Goal: Transaction & Acquisition: Purchase product/service

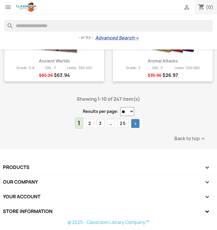
scroll to position [760, 0]
click at [136, 127] on icon "" at bounding box center [135, 124] width 6 height 6
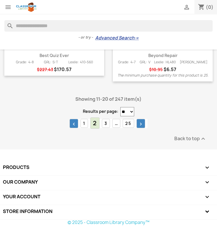
scroll to position [753, 0]
click at [106, 128] on link "3" at bounding box center [106, 123] width 8 height 9
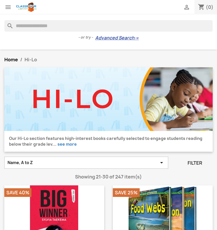
click at [72, 30] on input "Search" at bounding box center [108, 26] width 208 height 12
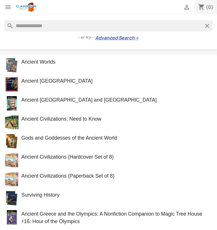
type input "**********"
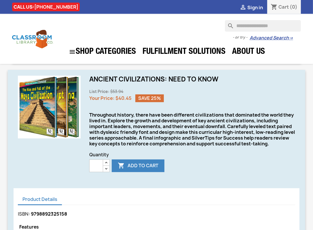
scroll to position [146, 0]
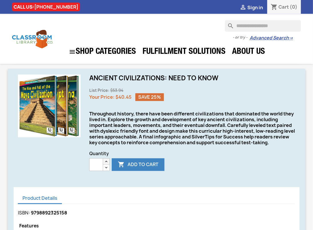
click at [107, 164] on icon "button" at bounding box center [106, 161] width 5 height 5
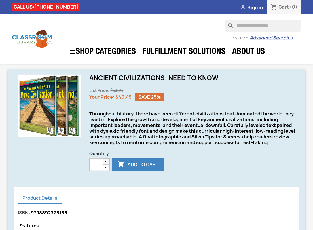
click at [107, 164] on icon "button" at bounding box center [106, 161] width 5 height 5
type input "*"
click at [107, 164] on icon "button" at bounding box center [106, 161] width 5 height 5
click at [217, 9] on span "Sign in" at bounding box center [256, 7] width 16 height 6
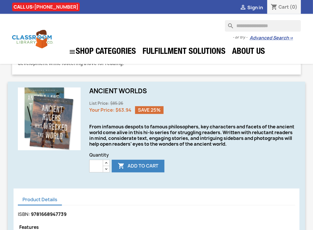
scroll to position [133, 0]
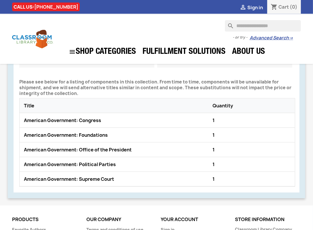
scroll to position [403, 0]
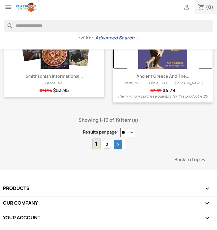
scroll to position [553, 0]
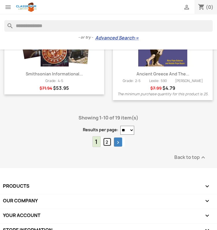
click at [106, 144] on link "2" at bounding box center [107, 142] width 8 height 9
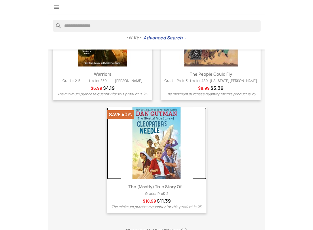
scroll to position [453, 0]
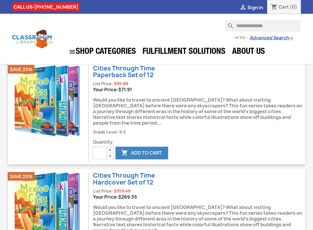
click at [183, 32] on div "**********" at bounding box center [181, 39] width 248 height 38
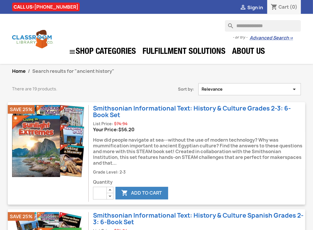
scroll to position [0, 0]
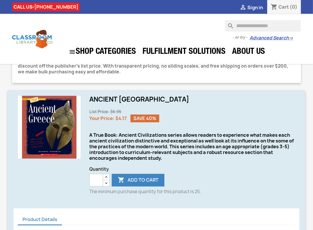
scroll to position [119, 0]
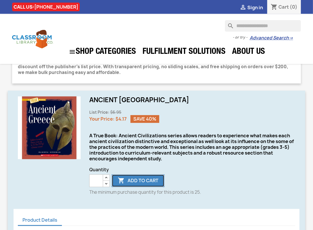
click at [140, 180] on button " Add to cart" at bounding box center [138, 181] width 53 height 13
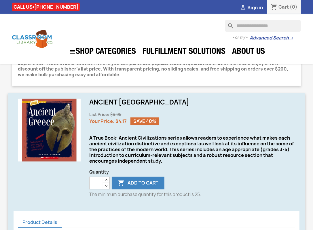
scroll to position [117, 0]
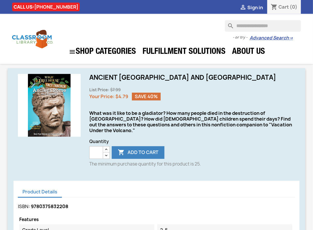
scroll to position [142, 0]
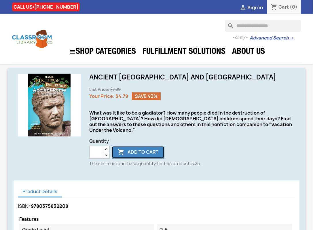
click at [136, 147] on button " Add to cart" at bounding box center [138, 152] width 53 height 13
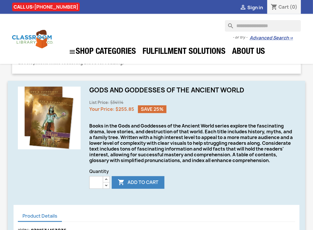
scroll to position [135, 0]
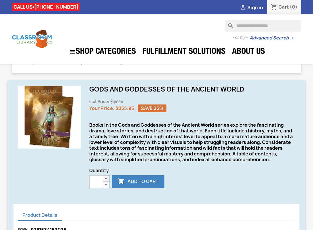
click at [107, 181] on icon "button" at bounding box center [106, 178] width 5 height 5
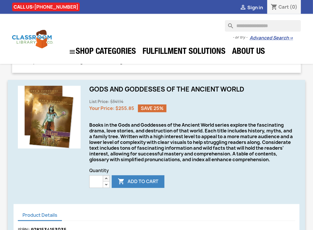
click at [107, 181] on icon "button" at bounding box center [106, 178] width 5 height 5
type input "*"
click at [107, 181] on icon "button" at bounding box center [106, 178] width 5 height 5
click at [140, 188] on button " Add to cart" at bounding box center [138, 182] width 53 height 13
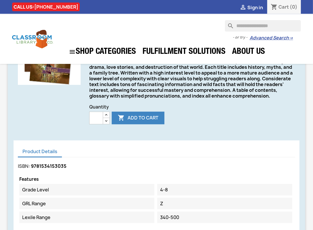
scroll to position [198, 0]
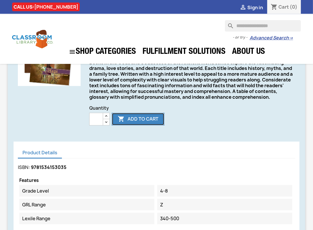
click at [155, 126] on button " Add to cart" at bounding box center [138, 119] width 53 height 13
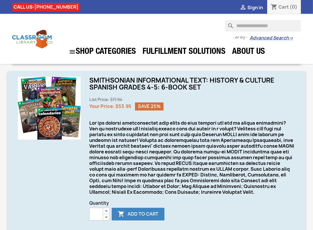
scroll to position [133, 0]
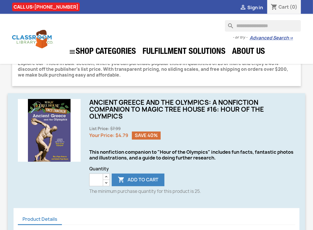
scroll to position [122, 0]
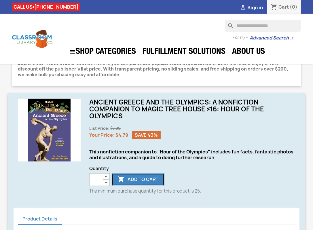
click at [140, 179] on button " Add to cart" at bounding box center [138, 180] width 53 height 13
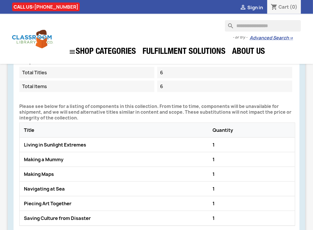
scroll to position [383, 0]
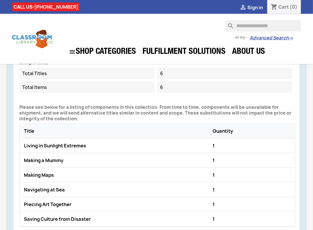
click at [35, 160] on div "Making a Mummy" at bounding box center [116, 160] width 189 height 9
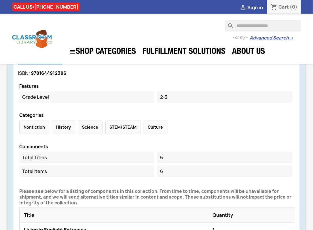
scroll to position [300, 0]
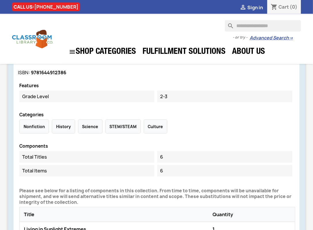
click at [59, 127] on div "History" at bounding box center [63, 127] width 23 height 14
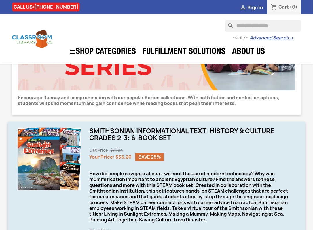
scroll to position [0, 0]
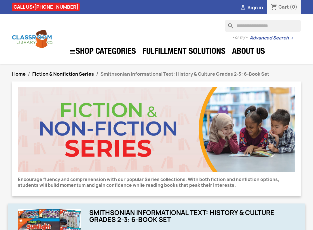
click at [217, 26] on input "Search" at bounding box center [263, 26] width 76 height 12
type input "*****"
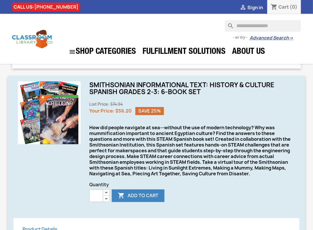
scroll to position [118, 0]
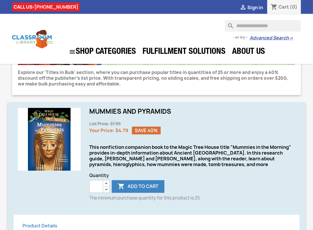
scroll to position [109, 0]
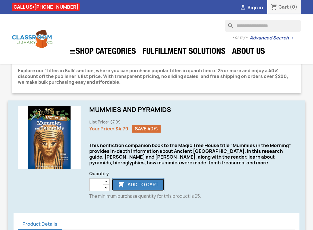
click at [147, 185] on button " Add to cart" at bounding box center [138, 185] width 53 height 13
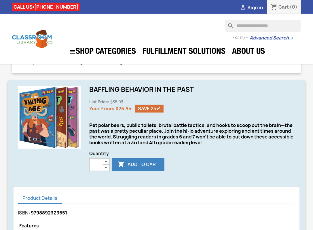
scroll to position [135, 0]
click at [106, 162] on icon "button" at bounding box center [106, 162] width 5 height 5
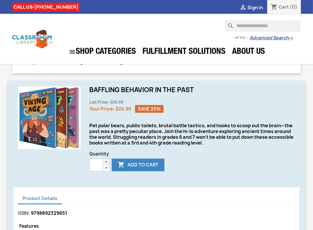
click at [106, 162] on icon "button" at bounding box center [106, 162] width 5 height 5
type input "*"
click at [106, 162] on icon "button" at bounding box center [106, 162] width 5 height 5
click at [140, 166] on button " Add to cart" at bounding box center [138, 165] width 53 height 13
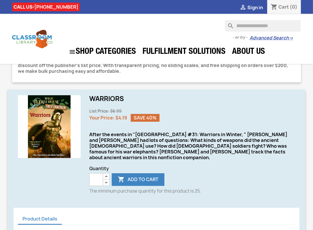
scroll to position [120, 0]
click at [130, 175] on button " Add to cart" at bounding box center [138, 180] width 53 height 13
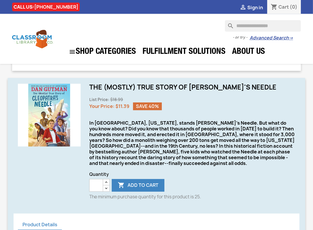
scroll to position [131, 0]
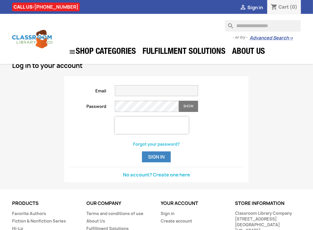
scroll to position [14, 0]
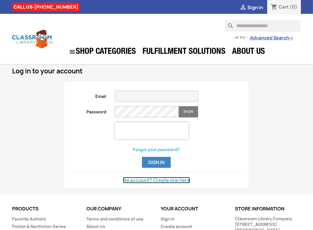
click at [156, 180] on link "No account? Create one here" at bounding box center [156, 180] width 67 height 6
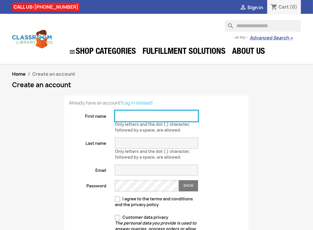
click at [128, 115] on input "First name" at bounding box center [156, 116] width 83 height 11
type input "****"
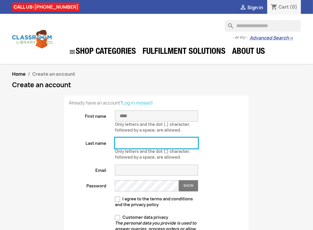
type input "******"
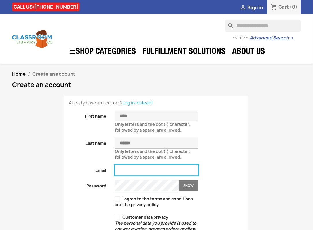
type input "**********"
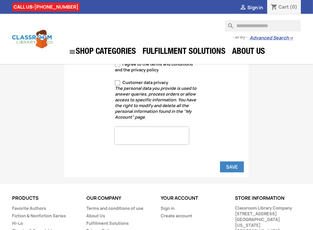
scroll to position [180, 0]
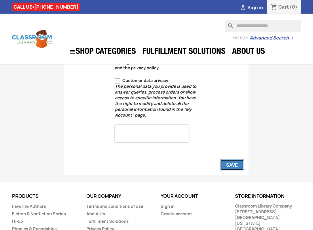
click at [236, 167] on button "Save" at bounding box center [232, 165] width 24 height 11
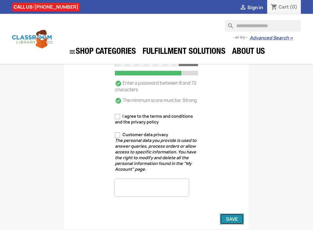
scroll to position [124, 0]
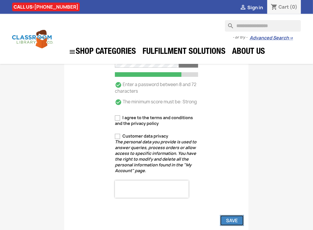
click at [233, 220] on button "Save" at bounding box center [232, 220] width 24 height 11
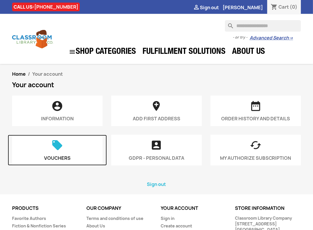
click at [66, 152] on icon "" at bounding box center [57, 148] width 81 height 16
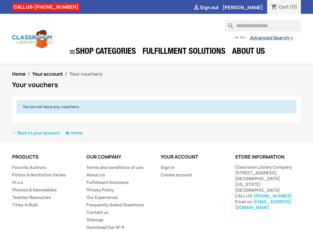
scroll to position [15, 0]
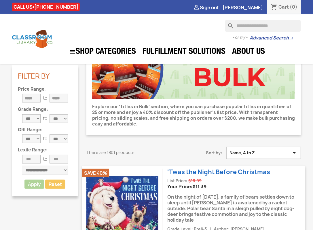
scroll to position [50, 0]
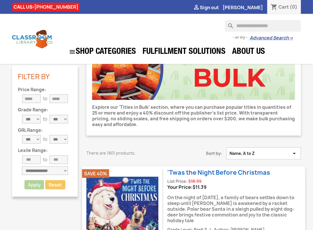
click at [252, 157] on button "Name, A to Z " at bounding box center [264, 154] width 75 height 12
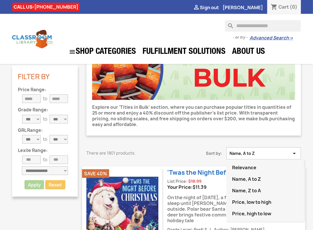
click at [252, 157] on button "Name, A to Z " at bounding box center [264, 154] width 75 height 12
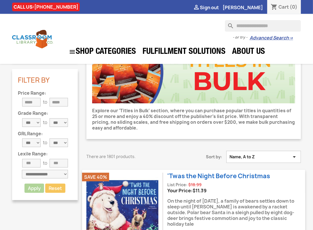
scroll to position [33, 0]
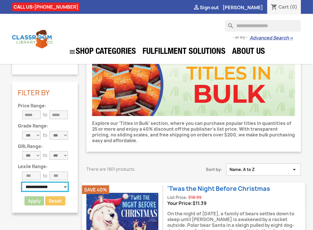
click at [45, 187] on select "**********" at bounding box center [45, 187] width 46 height 9
click at [65, 177] on input "number" at bounding box center [59, 176] width 18 height 9
type input "***"
click at [31, 179] on input "number" at bounding box center [31, 176] width 18 height 9
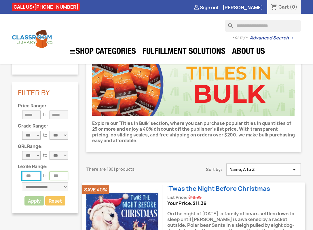
type input "***"
click at [19, 188] on div "**********" at bounding box center [45, 189] width 54 height 13
click at [33, 199] on button "Apply" at bounding box center [34, 201] width 21 height 9
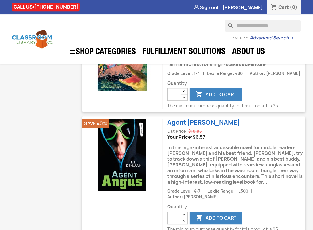
scroll to position [1062, 0]
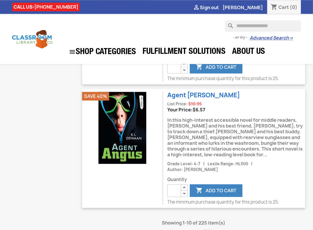
select select "***"
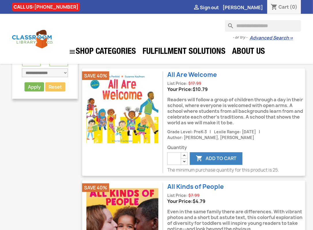
scroll to position [158, 0]
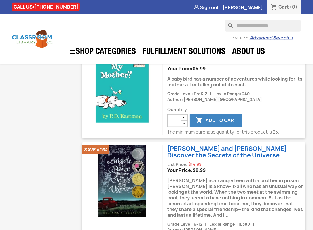
scroll to position [1866, 0]
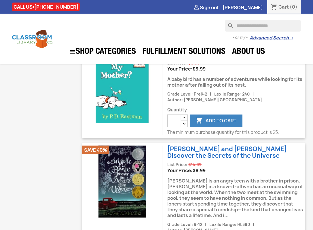
click at [196, 174] on div "[PERSON_NAME] is an angry teen with a brother in prison. [PERSON_NAME] is a kno…" at bounding box center [237, 198] width 138 height 48
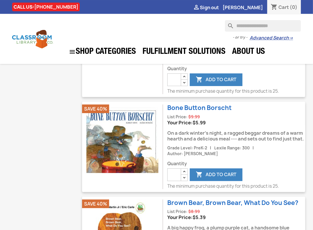
scroll to position [3091, 0]
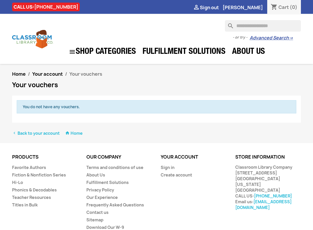
scroll to position [15, 0]
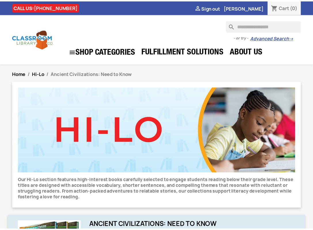
scroll to position [146, 0]
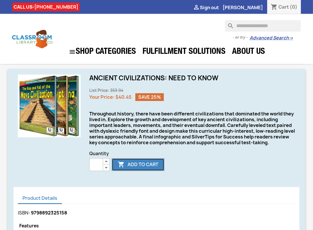
click at [145, 171] on button " Add to cart" at bounding box center [138, 165] width 53 height 13
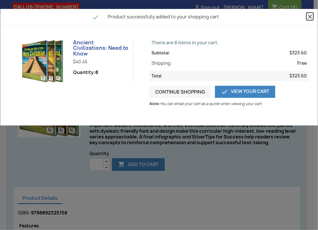
click at [311, 16] on icon "close" at bounding box center [309, 16] width 7 height 7
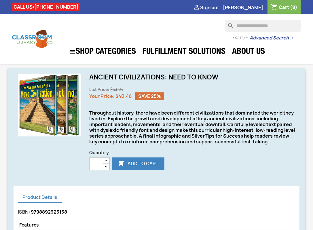
scroll to position [148, 0]
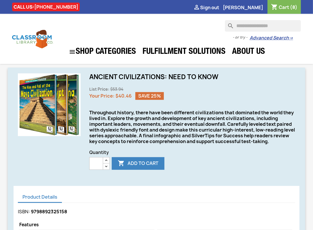
drag, startPoint x: 96, startPoint y: 172, endPoint x: 85, endPoint y: 172, distance: 10.7
click at [85, 172] on div "Ancient Civilizations: Need to Know List Price: $53.94 Your Price: $40.46 Save …" at bounding box center [192, 126] width 215 height 104
click at [131, 170] on button " Add to cart" at bounding box center [138, 163] width 53 height 13
type input "*"
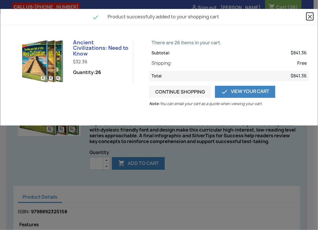
click at [311, 17] on icon "close" at bounding box center [309, 16] width 7 height 7
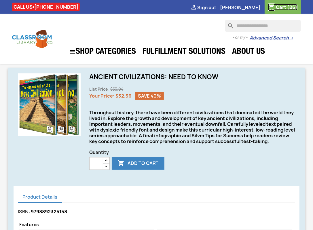
click at [280, 7] on span "Cart" at bounding box center [281, 7] width 10 height 6
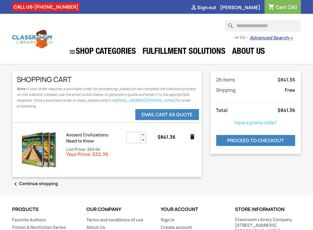
drag, startPoint x: 133, startPoint y: 135, endPoint x: 122, endPoint y: 140, distance: 11.6
click at [122, 140] on div "**" at bounding box center [137, 138] width 31 height 12
type input "*"
click at [170, 157] on div at bounding box center [107, 150] width 181 height 36
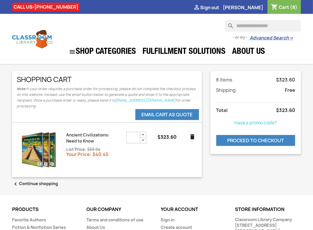
drag, startPoint x: 134, startPoint y: 140, endPoint x: 120, endPoint y: 135, distance: 14.8
click at [120, 135] on div "Ancient Civilizations: Need to Know List Price: $53.94 Your Price: $40.45 * $32…" at bounding box center [107, 150] width 181 height 36
type input "**"
click at [166, 155] on div at bounding box center [107, 150] width 181 height 36
drag, startPoint x: 135, startPoint y: 136, endPoint x: 125, endPoint y: 136, distance: 10.1
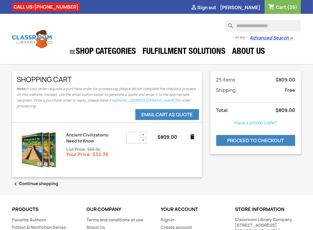
click at [125, 136] on div "**" at bounding box center [137, 138] width 31 height 12
type input "*"
click at [170, 171] on li "Ancient Civilizations: Need to Know List Price: $53.94 Your Price: $32.36 * $80…" at bounding box center [107, 149] width 181 height 45
click at [285, 7] on span "Cart" at bounding box center [284, 7] width 10 height 6
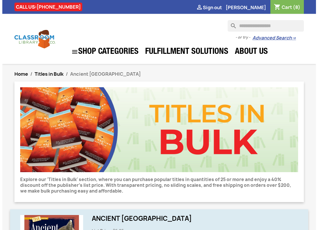
scroll to position [117, 0]
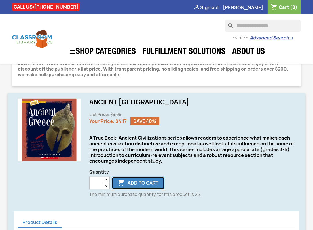
click at [142, 183] on button " Add to cart" at bounding box center [138, 183] width 53 height 13
type input "*"
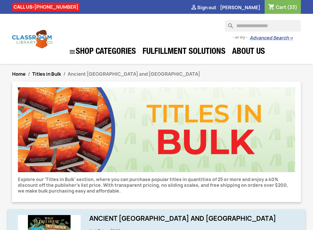
scroll to position [142, 0]
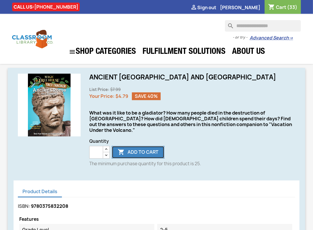
click at [144, 147] on button " Add to cart" at bounding box center [138, 152] width 53 height 13
type input "*"
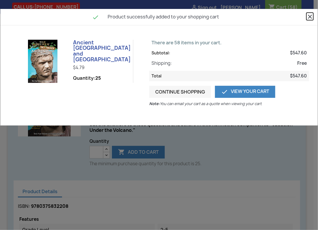
click at [310, 16] on icon "close" at bounding box center [309, 16] width 7 height 7
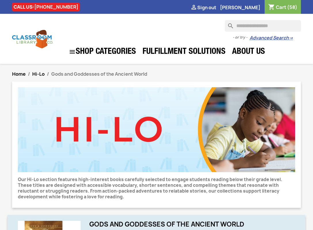
scroll to position [198, 0]
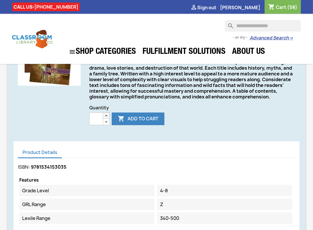
click at [108, 118] on icon "button" at bounding box center [106, 116] width 5 height 5
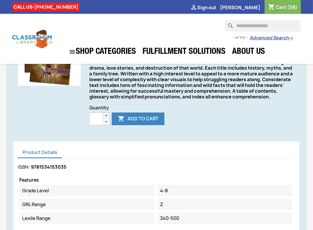
click at [108, 118] on icon "button" at bounding box center [106, 116] width 5 height 5
click at [158, 125] on button " Add to cart" at bounding box center [138, 119] width 53 height 13
type input "*"
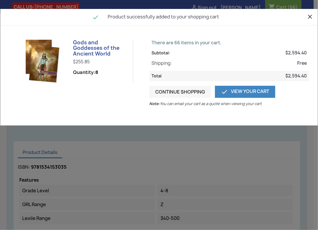
click at [213, 139] on div "close  Product successfully added to your shopping cart Gods and Goddesses of …" at bounding box center [159, 115] width 318 height 230
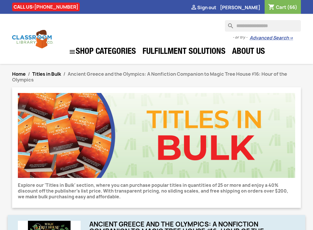
scroll to position [122, 0]
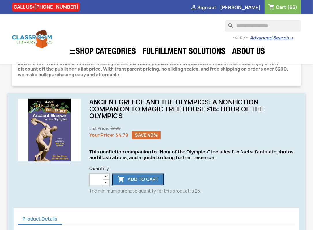
click at [141, 181] on button " Add to cart" at bounding box center [138, 180] width 53 height 13
type input "*"
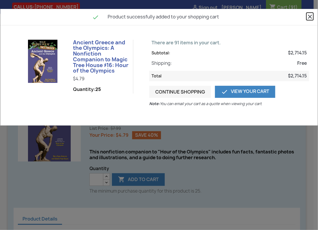
click at [309, 16] on icon "close" at bounding box center [309, 16] width 7 height 7
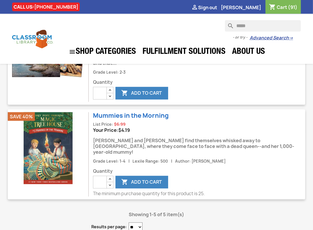
scroll to position [416, 0]
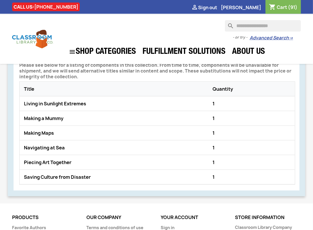
scroll to position [424, 0]
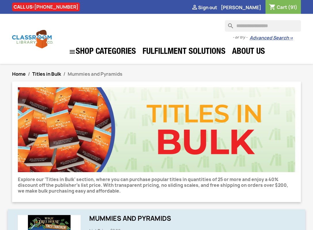
scroll to position [109, 0]
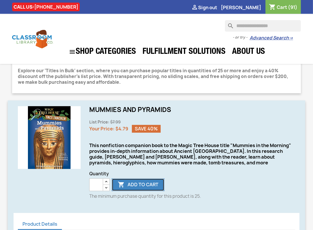
click at [143, 187] on button " Add to cart" at bounding box center [138, 185] width 53 height 13
type input "*"
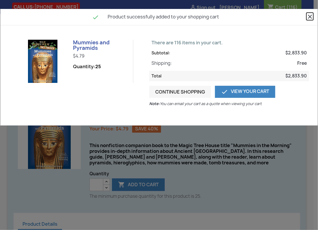
click at [313, 16] on icon "close" at bounding box center [309, 16] width 7 height 7
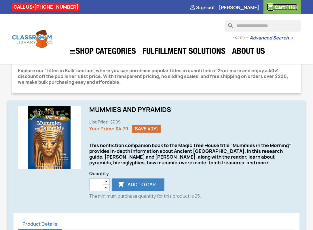
click at [285, 7] on link "shopping_cart Cart (116)" at bounding box center [282, 7] width 31 height 6
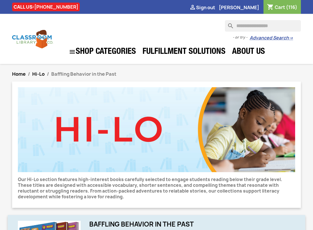
scroll to position [135, 0]
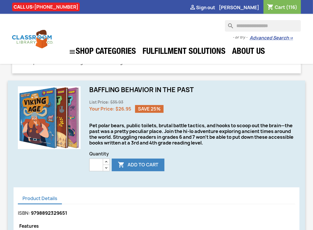
click at [115, 197] on ul "Product Details" at bounding box center [157, 199] width 278 height 11
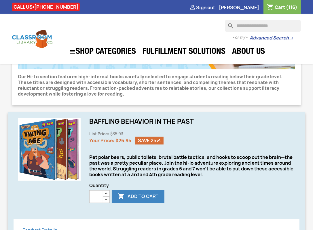
scroll to position [98, 0]
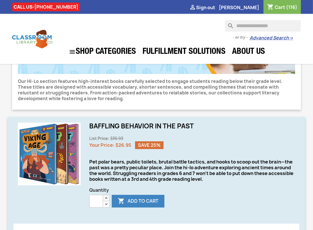
click at [105, 196] on icon "button" at bounding box center [106, 198] width 5 height 5
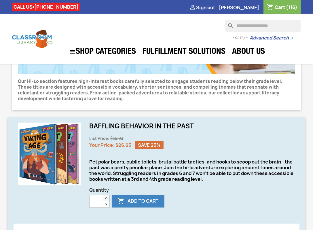
click at [105, 196] on icon "button" at bounding box center [106, 198] width 5 height 5
click at [148, 202] on button " Add to cart" at bounding box center [138, 201] width 53 height 13
type input "*"
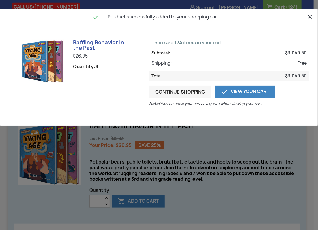
click at [198, 155] on div "close  Product successfully added to your shopping cart Baffling Behavior in t…" at bounding box center [159, 115] width 318 height 230
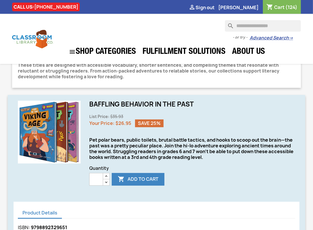
scroll to position [121, 0]
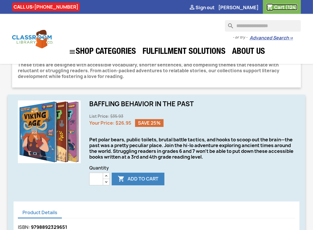
click at [286, 9] on span "(124)" at bounding box center [292, 7] width 12 height 6
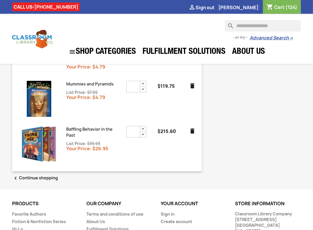
scroll to position [290, 0]
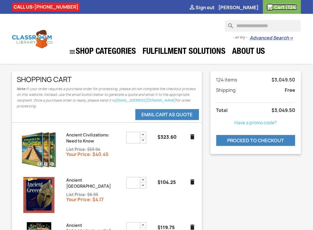
click at [281, 5] on span "Cart" at bounding box center [280, 7] width 10 height 6
